Goal: Task Accomplishment & Management: Complete application form

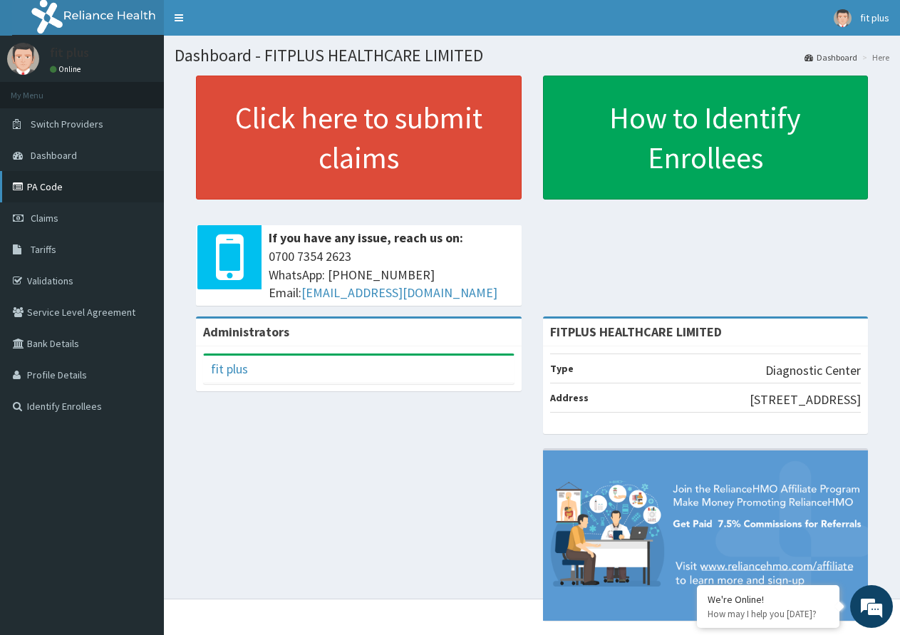
click at [60, 201] on link "PA Code" at bounding box center [82, 186] width 164 height 31
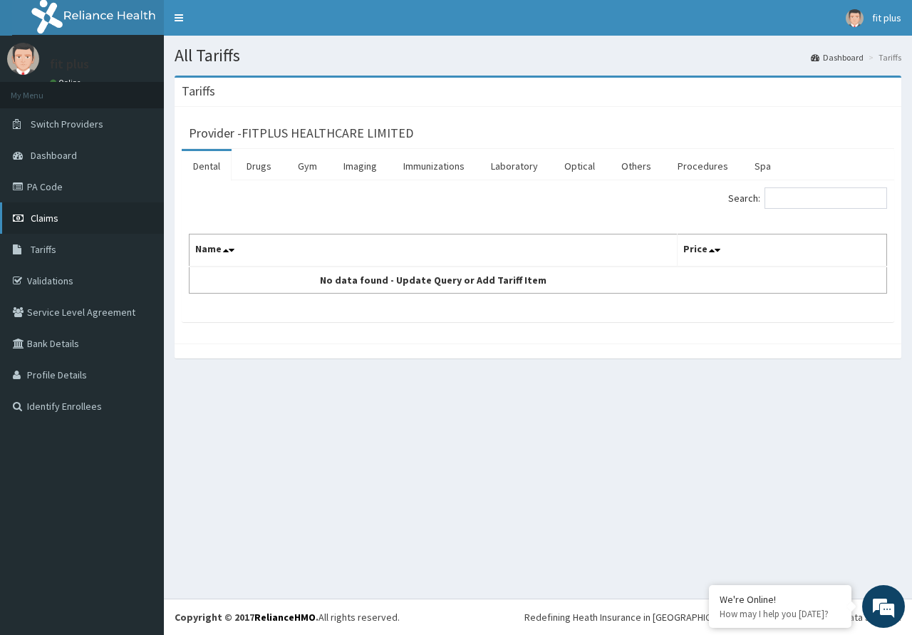
click at [35, 212] on span "Claims" at bounding box center [45, 218] width 28 height 13
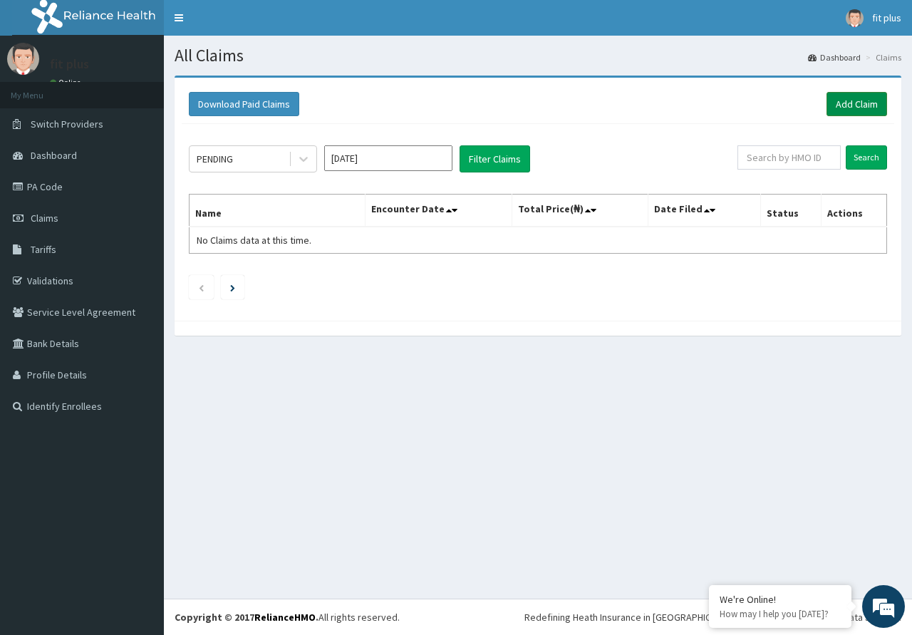
click at [858, 108] on link "Add Claim" at bounding box center [856, 104] width 61 height 24
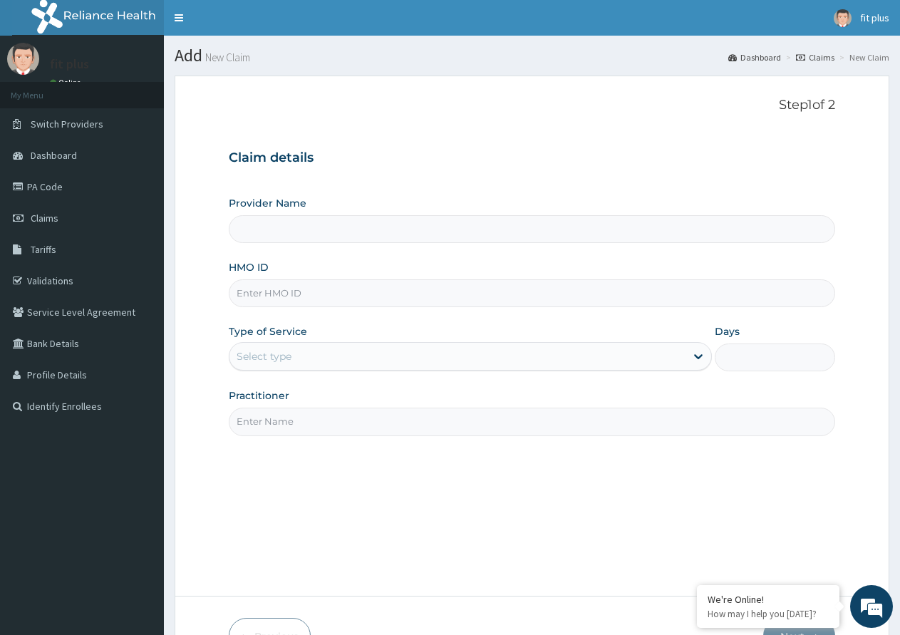
click at [323, 237] on input "Provider Name" at bounding box center [532, 229] width 606 height 28
type input "FITPLUS HEALTHCARE LIMITED"
click at [325, 234] on input "FITPLUS HEALTHCARE LIMITED" at bounding box center [532, 229] width 606 height 28
click at [328, 298] on input "HMO ID" at bounding box center [532, 293] width 606 height 28
type input "BTR/10264/A"
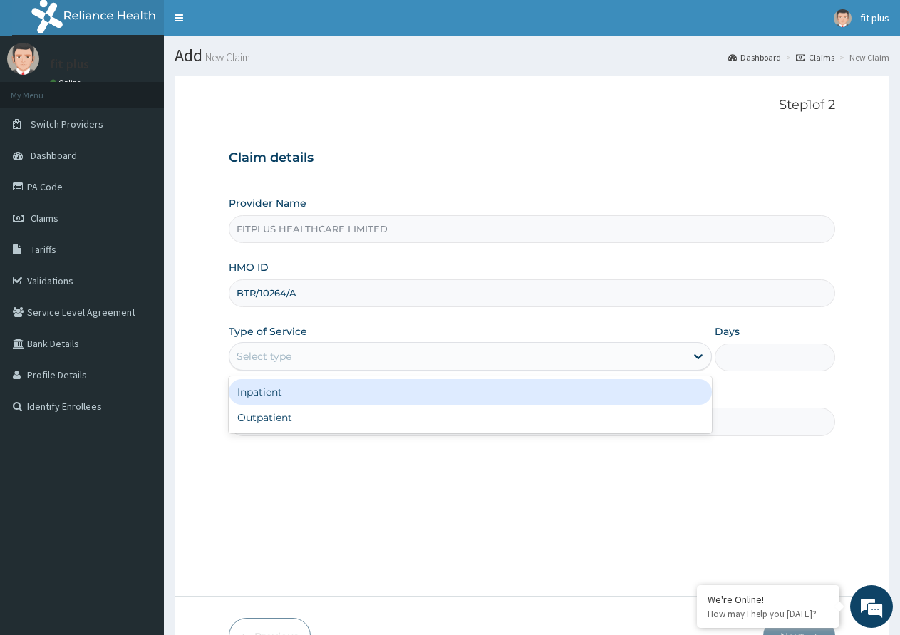
click at [351, 354] on div "Select type" at bounding box center [456, 356] width 455 height 23
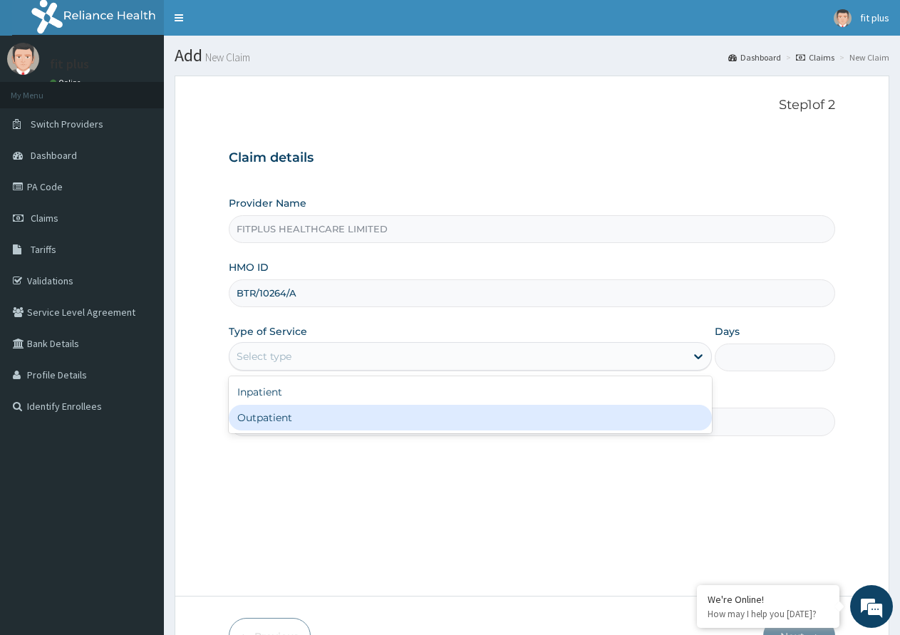
click at [320, 415] on div "Outpatient" at bounding box center [470, 418] width 482 height 26
type input "1"
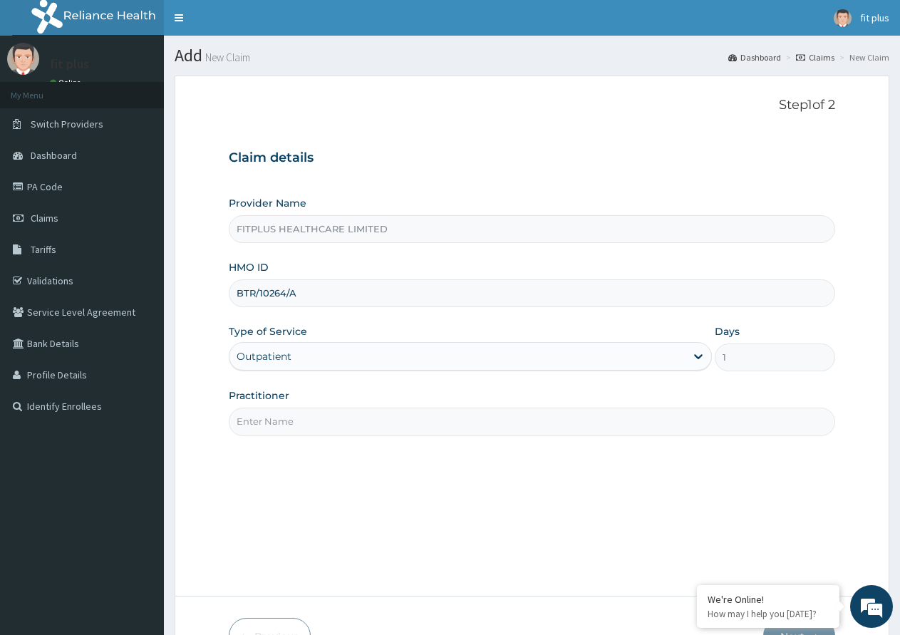
click at [326, 430] on input "Practitioner" at bounding box center [532, 421] width 606 height 28
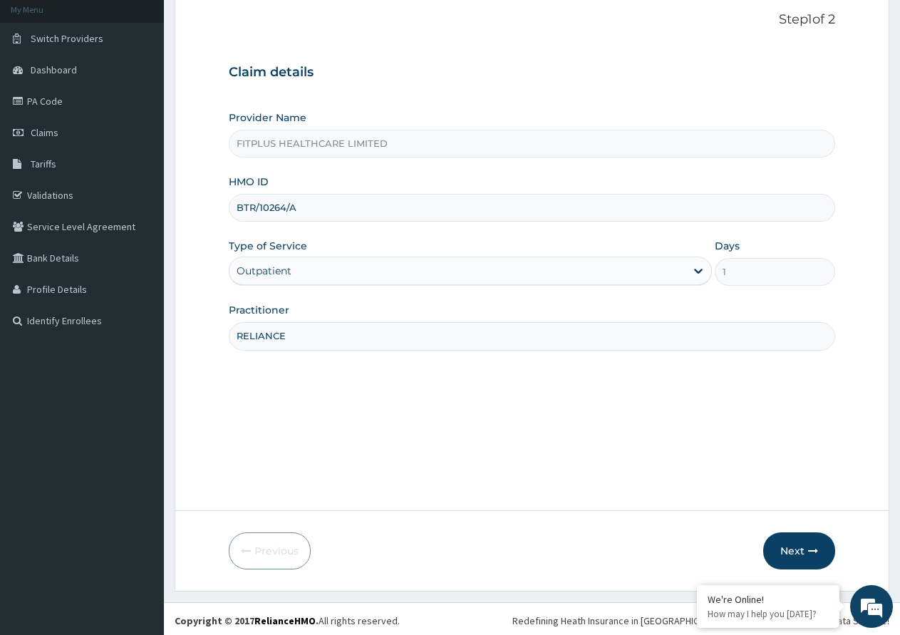
scroll to position [89, 0]
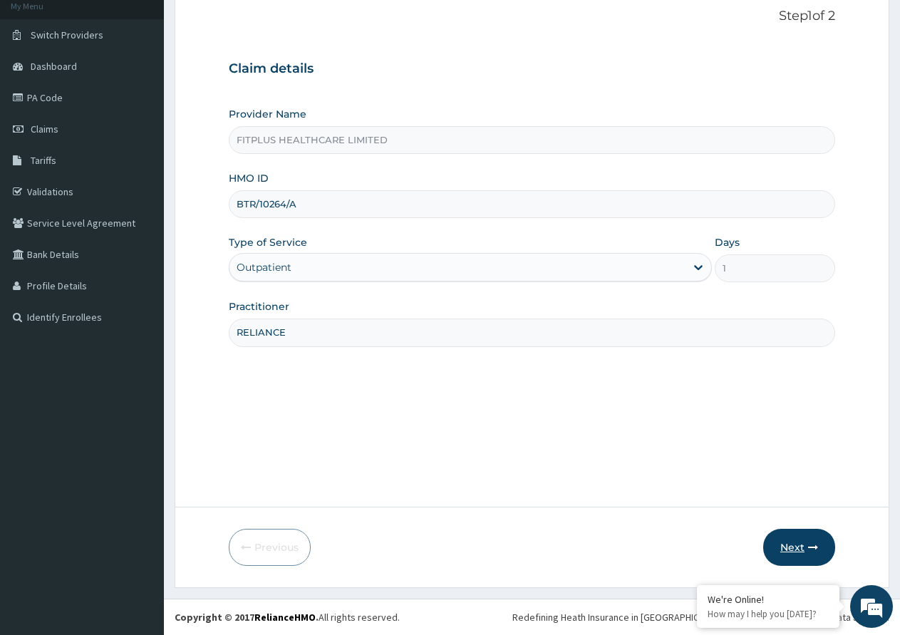
type input "RELIANCE"
click at [786, 542] on button "Next" at bounding box center [799, 547] width 72 height 37
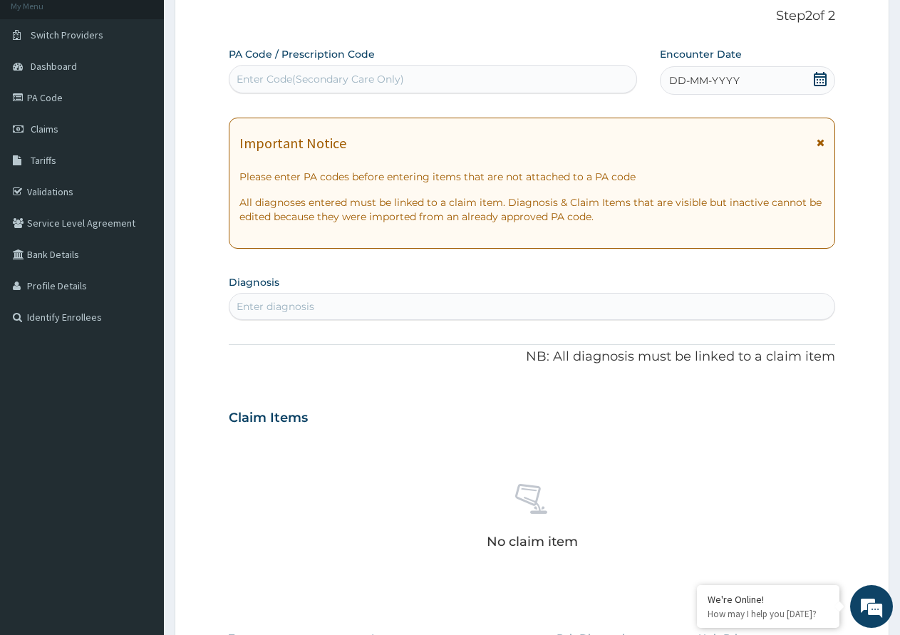
click at [423, 75] on div "Enter Code(Secondary Care Only)" at bounding box center [432, 79] width 407 height 23
paste input "PA/BCC930"
type input "PA/BCC930"
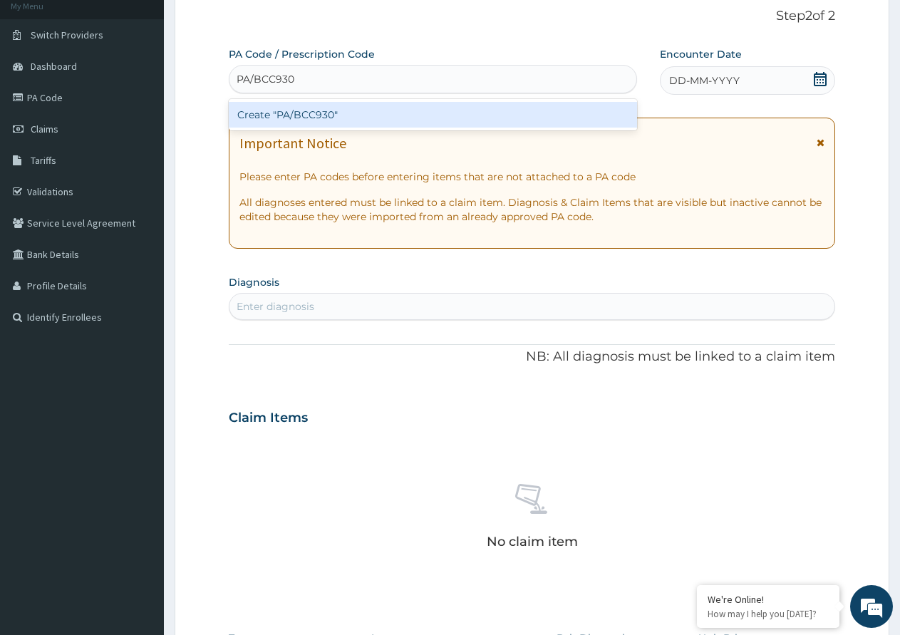
click at [393, 117] on div "Create "PA/BCC930"" at bounding box center [433, 115] width 408 height 26
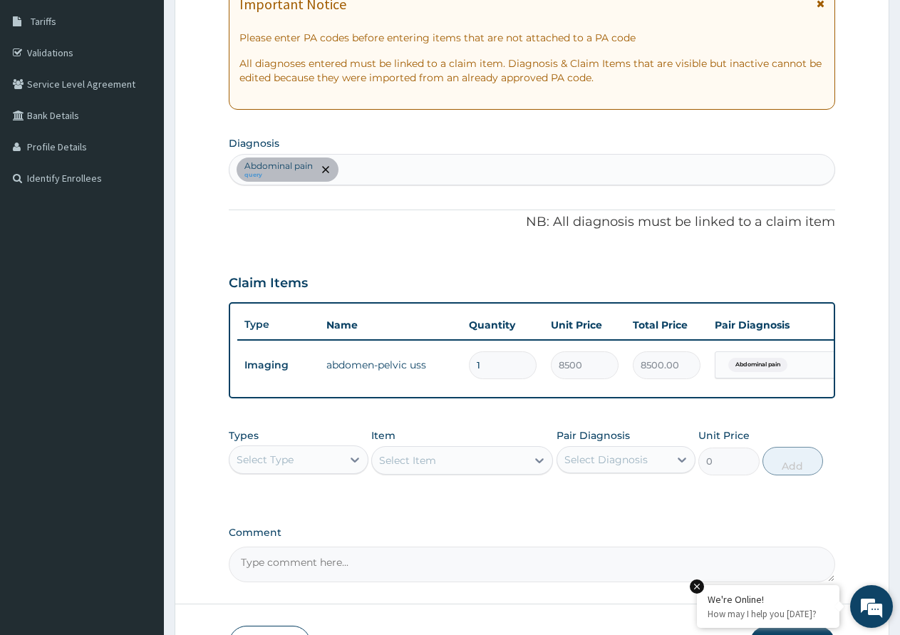
scroll to position [0, 0]
